Goal: Transaction & Acquisition: Subscribe to service/newsletter

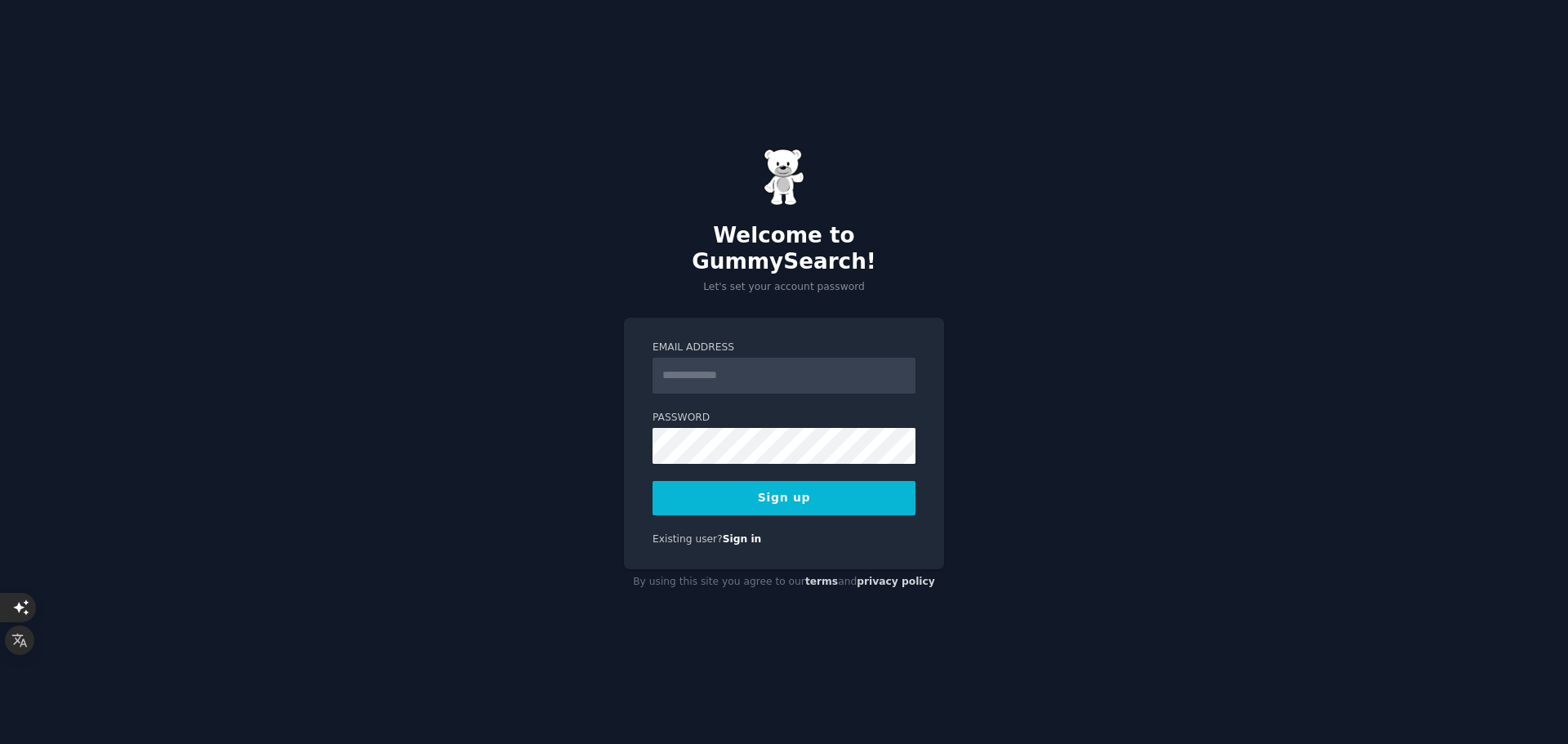
click at [757, 372] on input "Email Address" at bounding box center [784, 375] width 263 height 36
type input "**********"
click at [778, 498] on button "Sign up" at bounding box center [784, 497] width 263 height 34
click at [780, 492] on div "Sign up" at bounding box center [784, 497] width 263 height 34
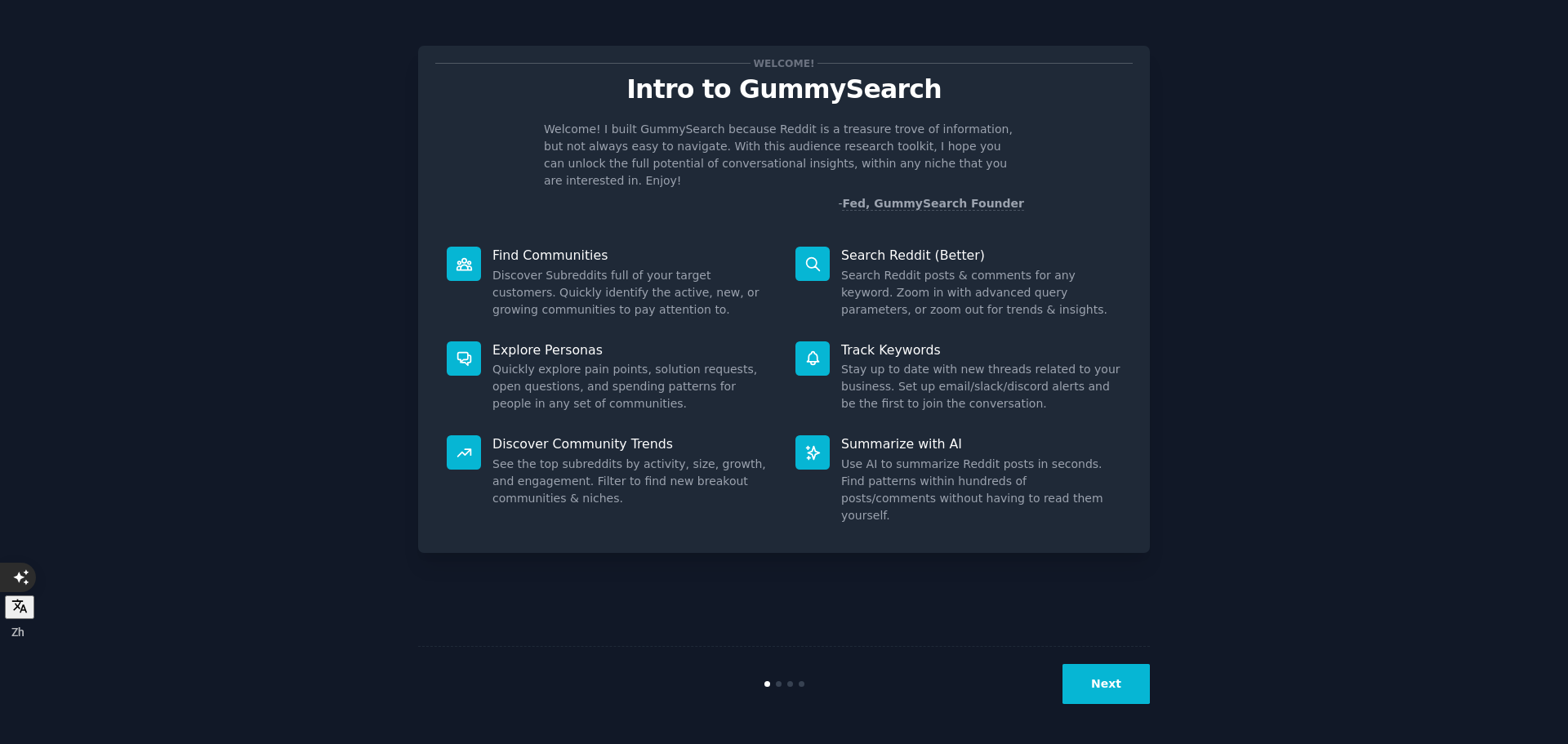
click at [1095, 674] on button "Next" at bounding box center [1106, 683] width 88 height 40
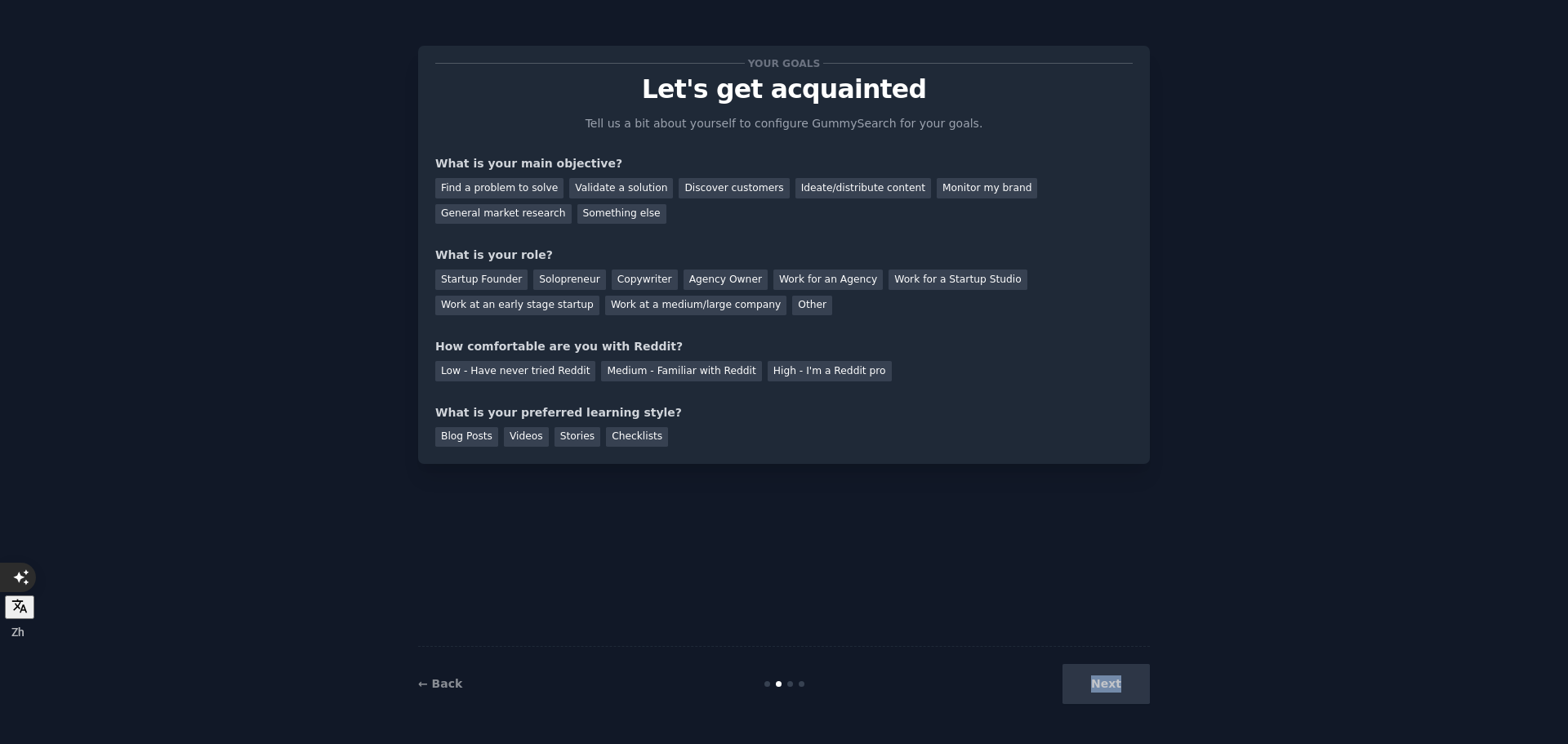
click at [1095, 674] on div "Next" at bounding box center [1027, 683] width 244 height 40
click at [517, 182] on div "Find a problem to solve" at bounding box center [499, 188] width 128 height 20
click at [509, 280] on div "Startup Founder" at bounding box center [481, 279] width 92 height 20
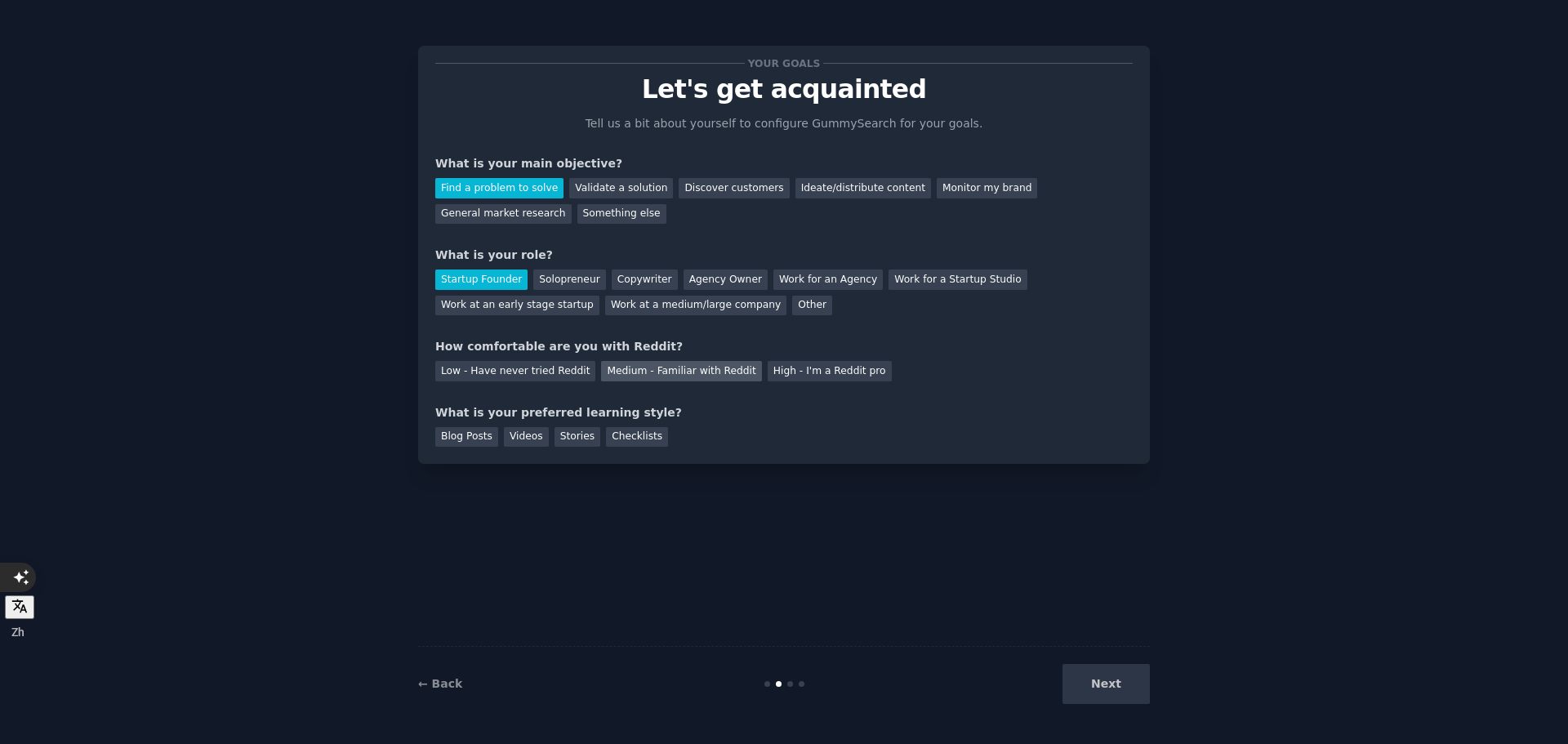
click at [645, 373] on div "Medium - Familiar with Reddit" at bounding box center [681, 371] width 160 height 20
click at [570, 364] on div "Low - Have never tried Reddit" at bounding box center [515, 371] width 160 height 20
click at [467, 439] on div "Blog Posts" at bounding box center [466, 437] width 63 height 20
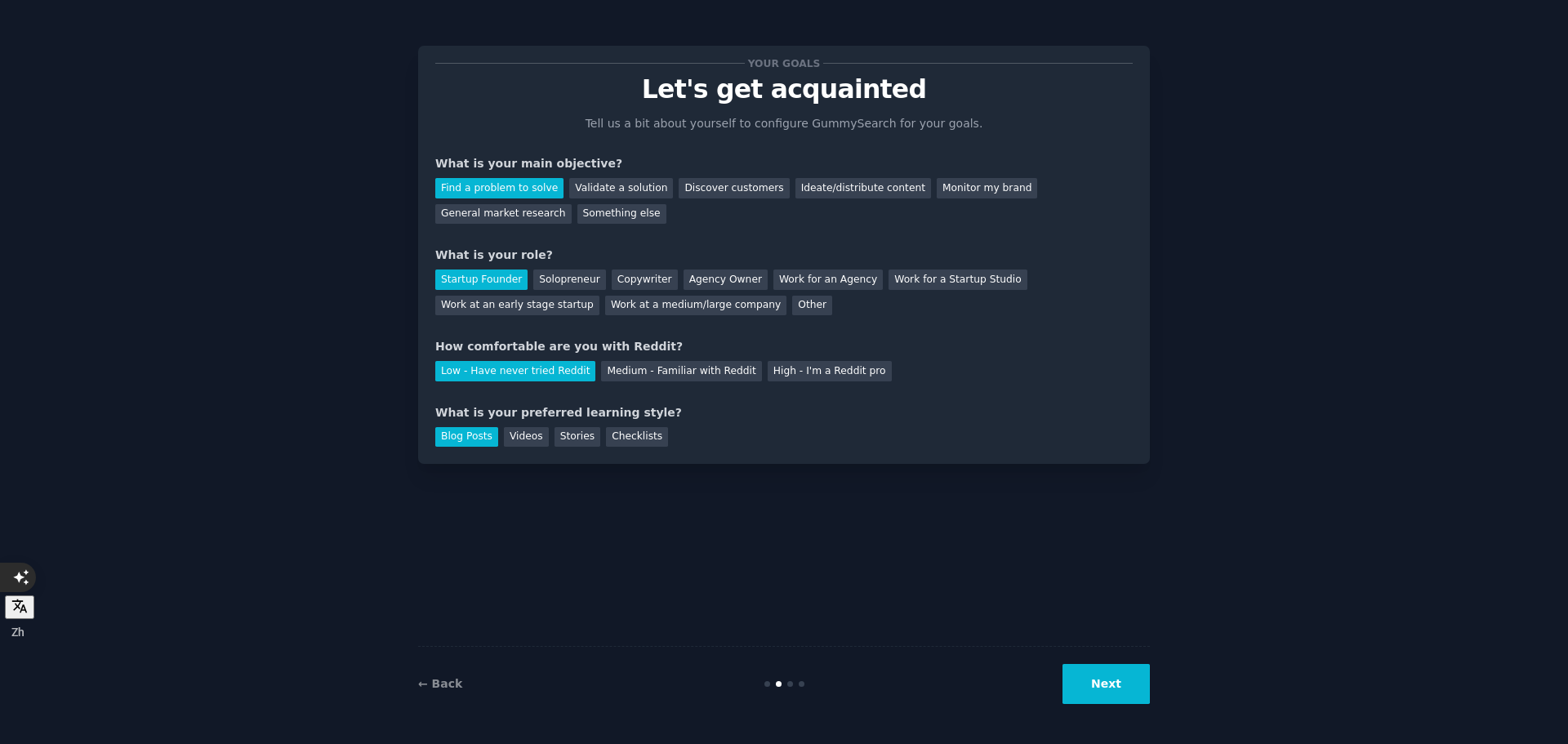
click at [1131, 675] on button "Next" at bounding box center [1106, 683] width 88 height 40
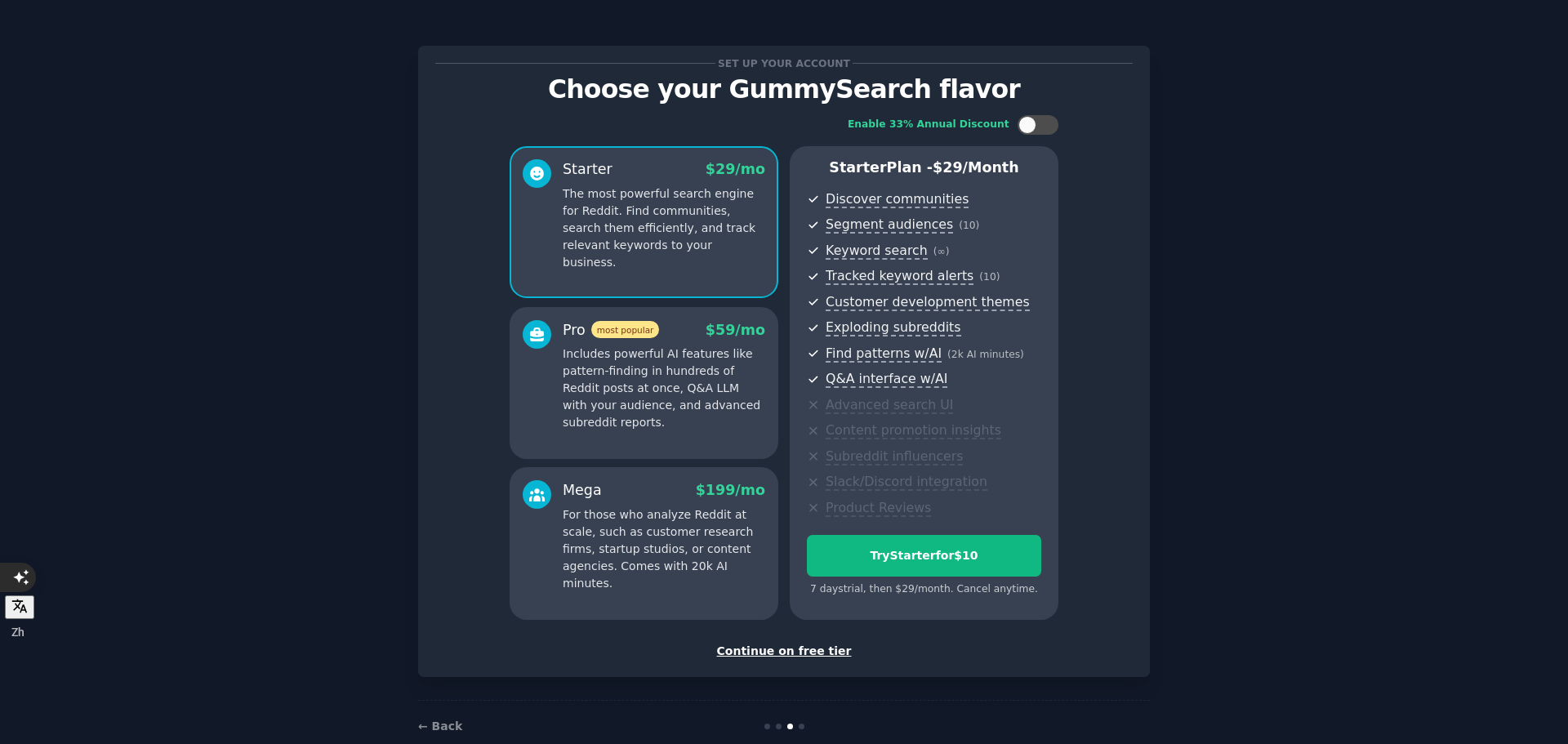
click at [817, 648] on div "Continue on free tier" at bounding box center [783, 652] width 697 height 18
